Goal: Obtain resource: Download file/media

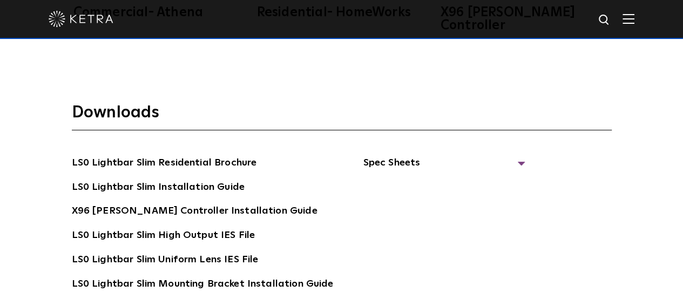
scroll to position [1768, 0]
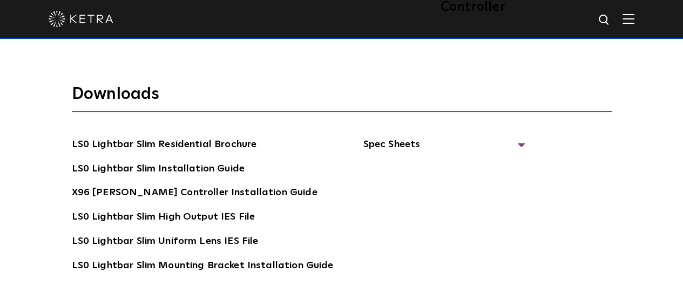
drag, startPoint x: 690, startPoint y: 34, endPoint x: 690, endPoint y: 208, distance: 174.4
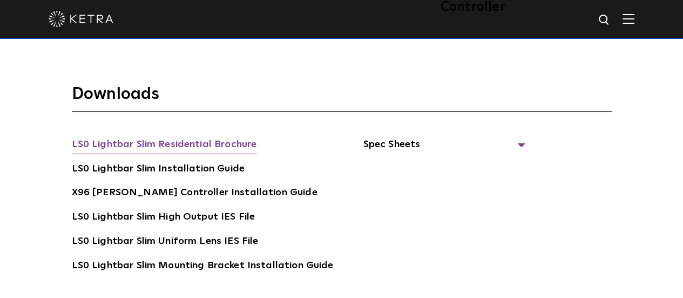
click at [184, 137] on link "LS0 Lightbar Slim Residential Brochure" at bounding box center [164, 145] width 185 height 17
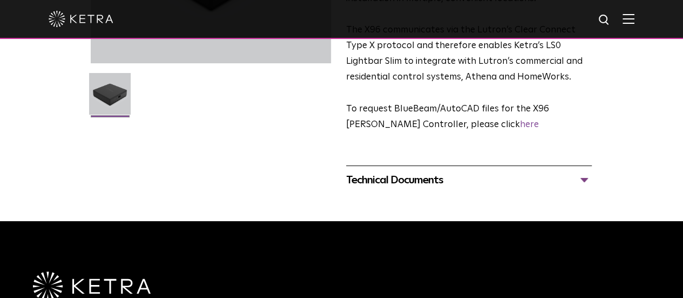
scroll to position [255, 0]
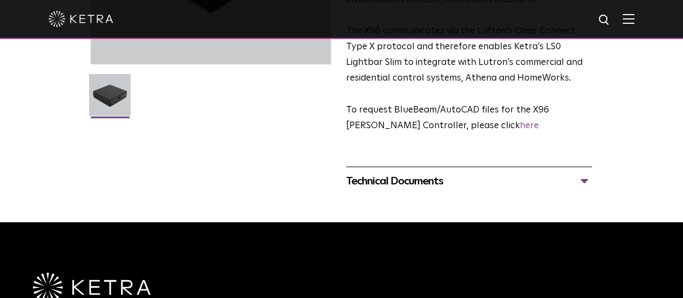
click at [592, 172] on div "Technical Documents" at bounding box center [469, 180] width 246 height 17
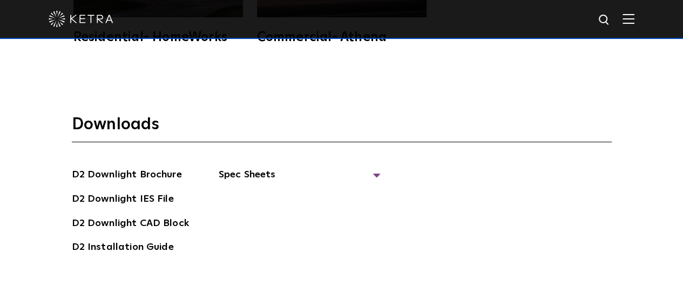
scroll to position [2603, 0]
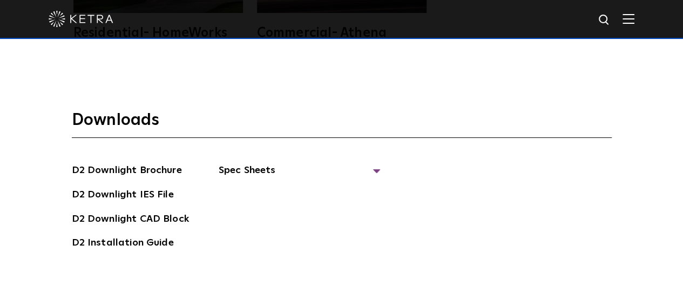
drag, startPoint x: 688, startPoint y: 28, endPoint x: 668, endPoint y: 252, distance: 224.9
click at [155, 163] on link "D2 Downlight Brochure" at bounding box center [127, 171] width 110 height 17
